Goal: Task Accomplishment & Management: Manage account settings

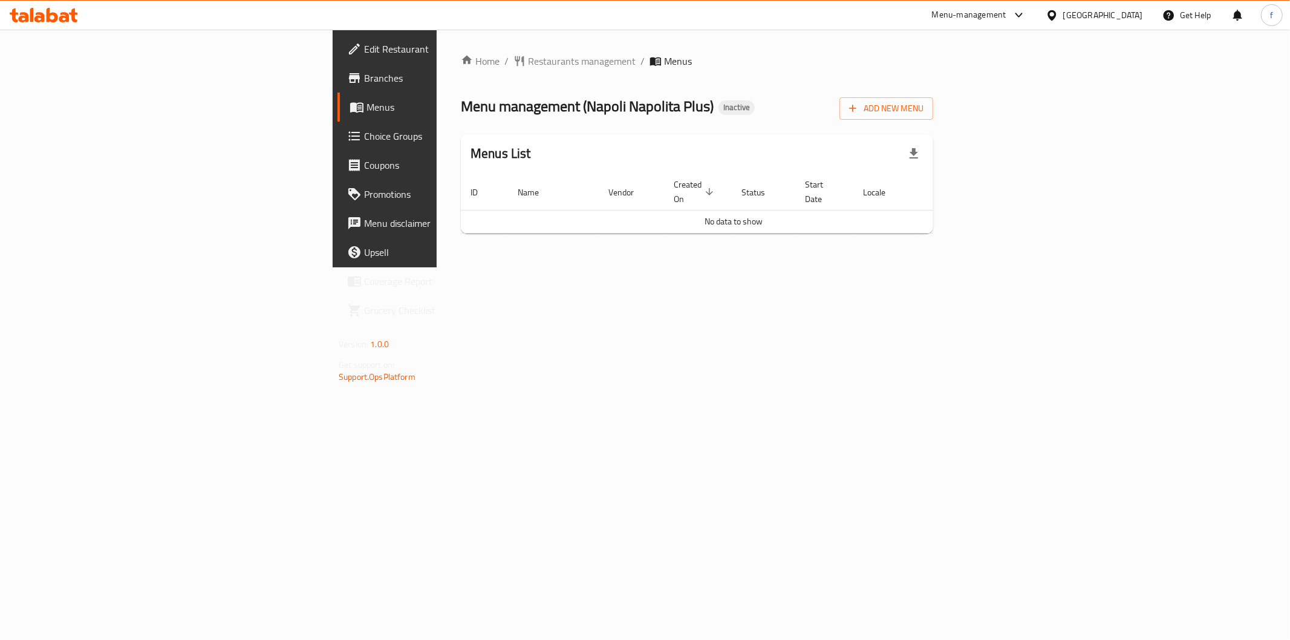
click at [884, 263] on div "Home / Restaurants management / Menus Menu management ( [GEOGRAPHIC_DATA] Napol…" at bounding box center [697, 149] width 521 height 238
click at [367, 109] on span "Menus" at bounding box center [453, 107] width 172 height 15
click at [958, 267] on div "Home / Restaurants management / Menus Menu management ( Napoli Napolita Plus ) …" at bounding box center [697, 149] width 521 height 238
click at [364, 74] on span "Branches" at bounding box center [451, 78] width 174 height 15
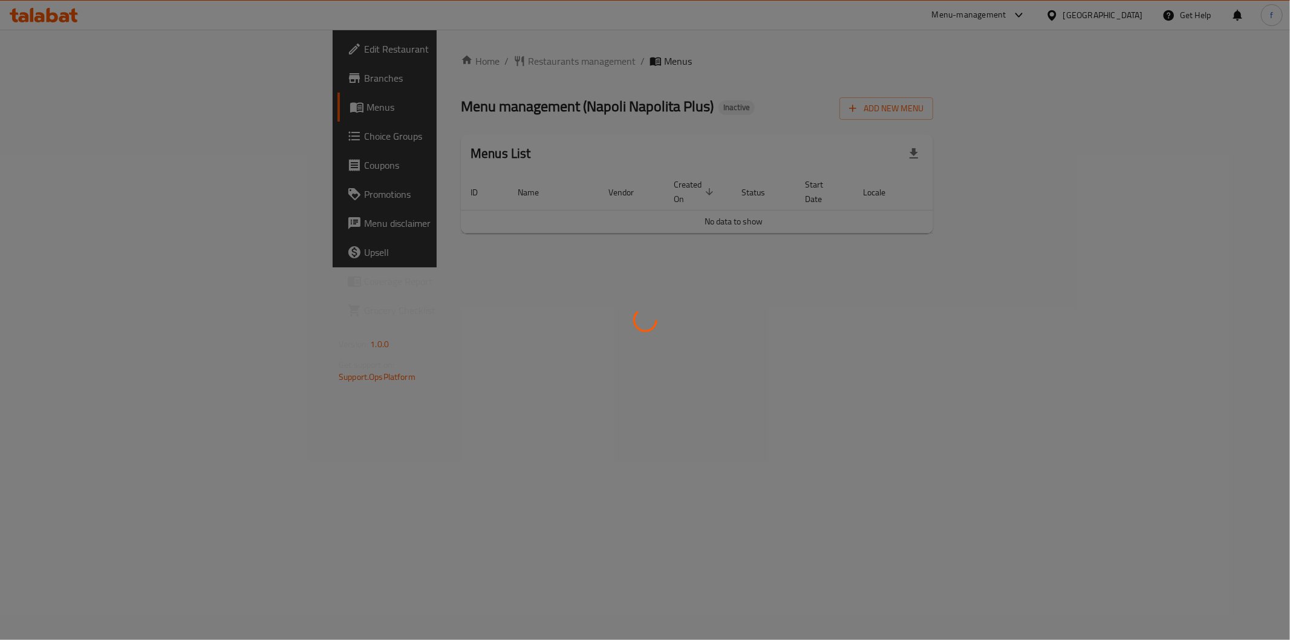
click at [831, 273] on div at bounding box center [645, 320] width 1290 height 640
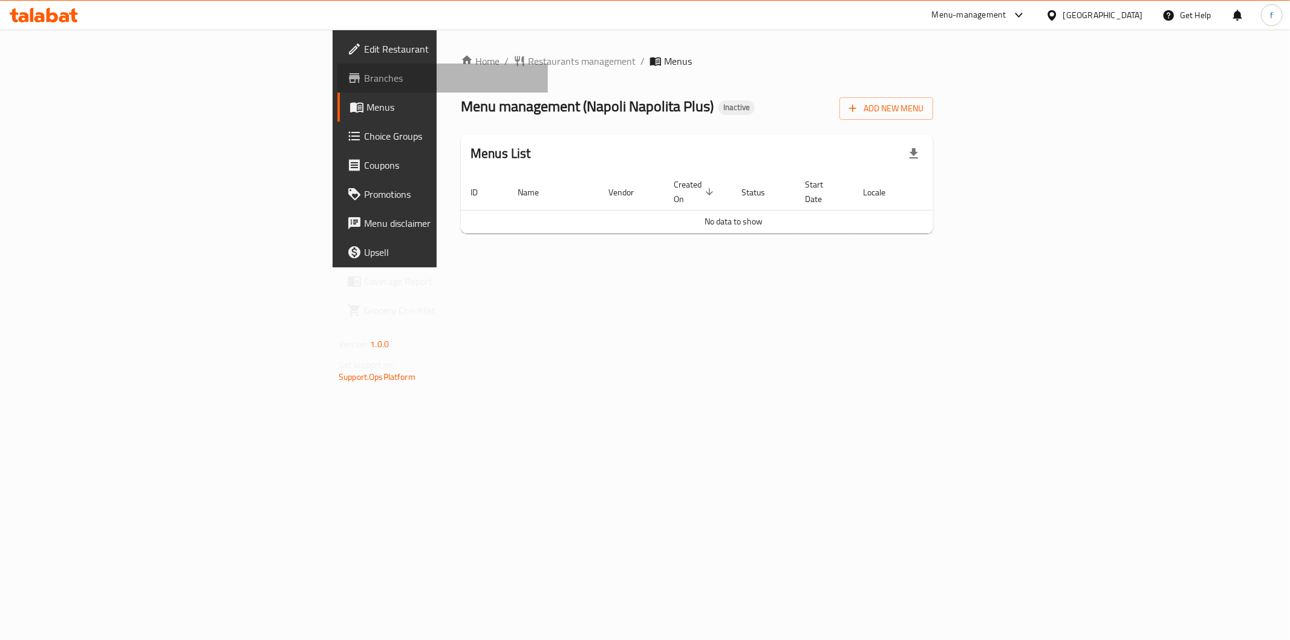
click at [338, 87] on link "Branches" at bounding box center [443, 78] width 211 height 29
click at [367, 100] on span "Menus" at bounding box center [453, 107] width 172 height 15
drag, startPoint x: 369, startPoint y: 106, endPoint x: 491, endPoint y: 105, distance: 122.2
click at [491, 105] on span "Menu management ( Napoli Napolita Plus )" at bounding box center [587, 106] width 253 height 27
click at [504, 267] on div "Home / Restaurants management / Menus Menu management ( [GEOGRAPHIC_DATA] Napol…" at bounding box center [697, 149] width 521 height 238
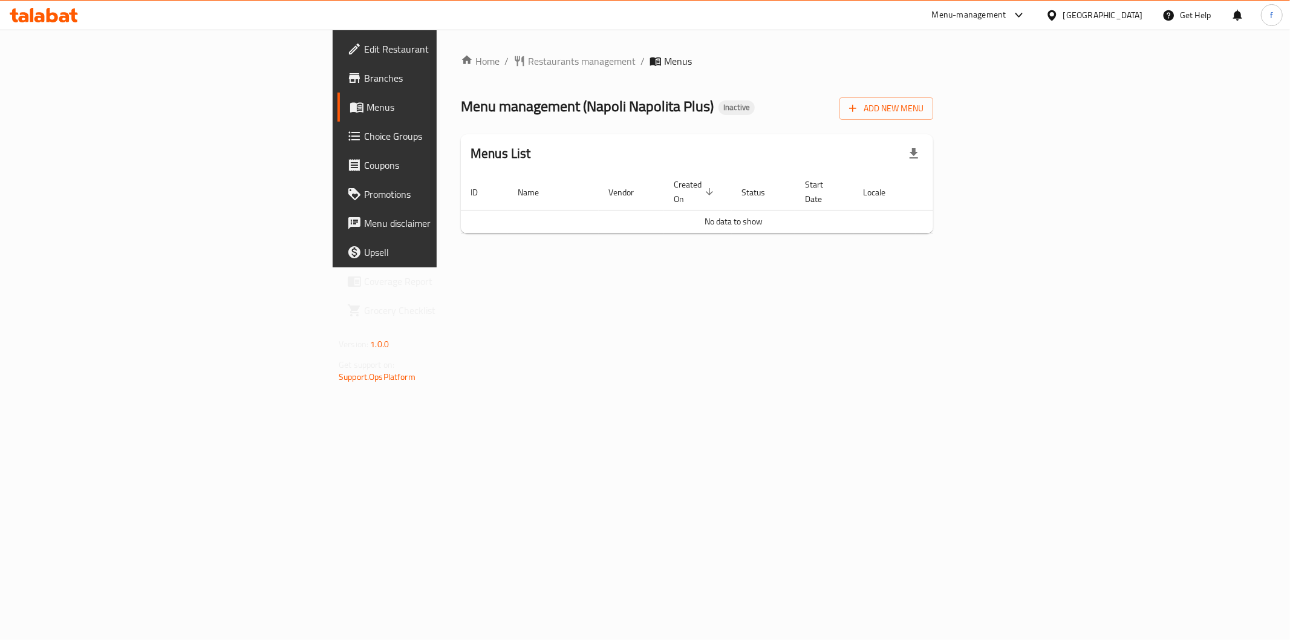
click at [674, 183] on span "Created On sorted descending" at bounding box center [696, 191] width 44 height 29
click at [674, 184] on span "Created On sorted ascending" at bounding box center [696, 191] width 44 height 29
click at [650, 267] on div "Home / Restaurants management / Menus Menu management ( Napoli Napolita Plus ) …" at bounding box center [697, 149] width 521 height 238
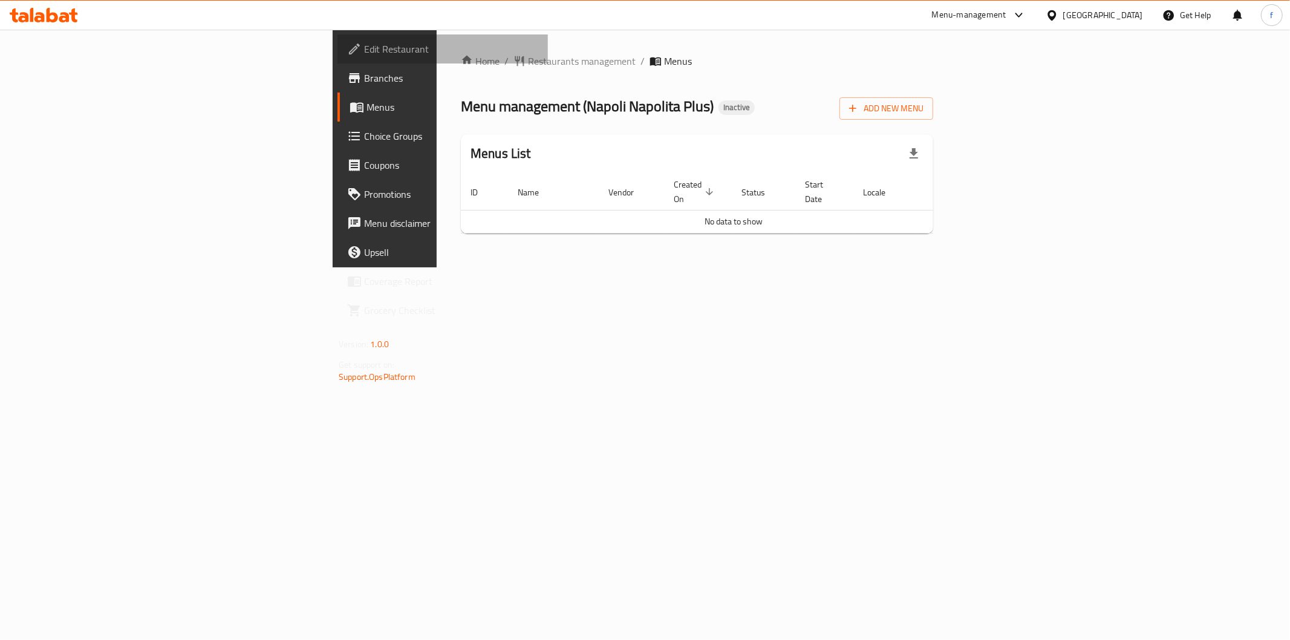
click at [364, 46] on span "Edit Restaurant" at bounding box center [451, 49] width 174 height 15
click at [338, 67] on link "Branches" at bounding box center [443, 78] width 211 height 29
click at [958, 62] on div "Home / Restaurants management / Menus Menu management ( [PERSON_NAME]`s Pizza )…" at bounding box center [697, 149] width 521 height 238
click at [1056, 17] on icon at bounding box center [1052, 15] width 8 height 10
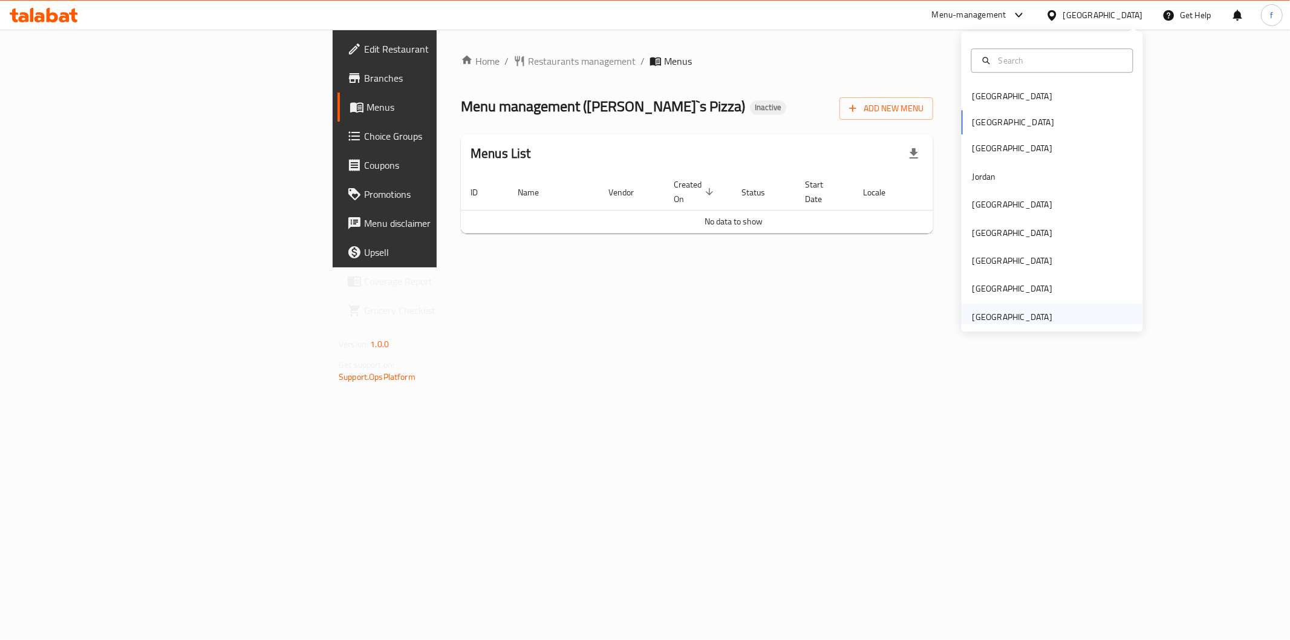
click at [996, 307] on div "[GEOGRAPHIC_DATA]" at bounding box center [1012, 317] width 99 height 28
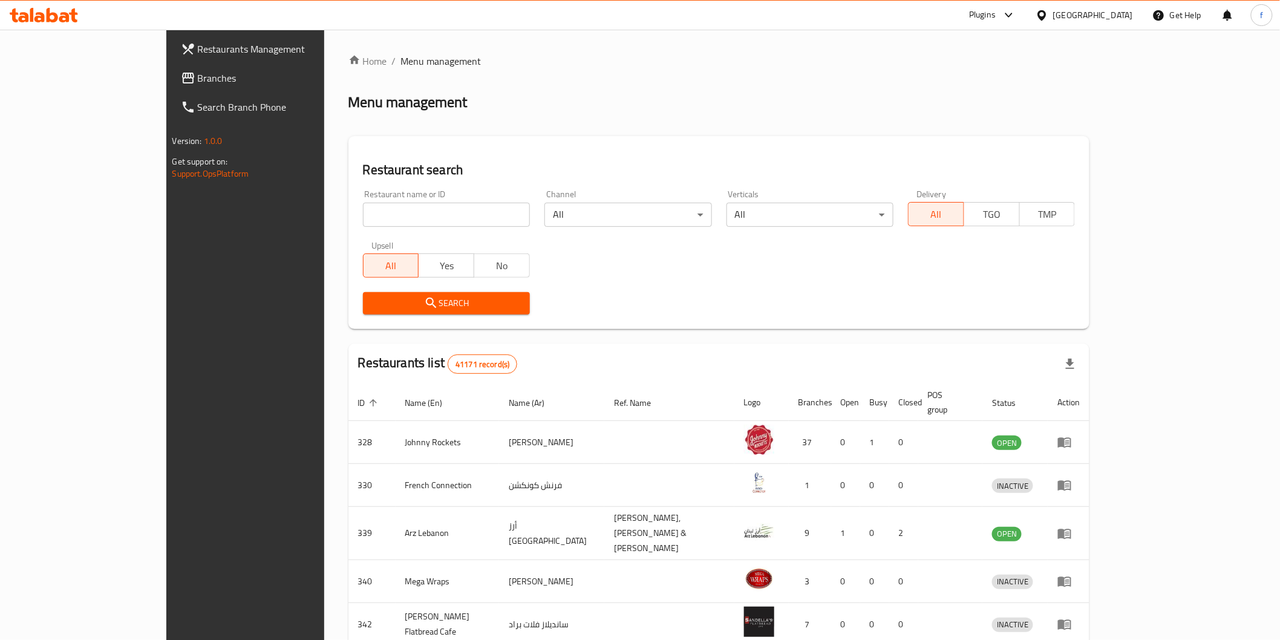
click at [198, 77] on span "Branches" at bounding box center [284, 78] width 172 height 15
